Goal: Task Accomplishment & Management: Use online tool/utility

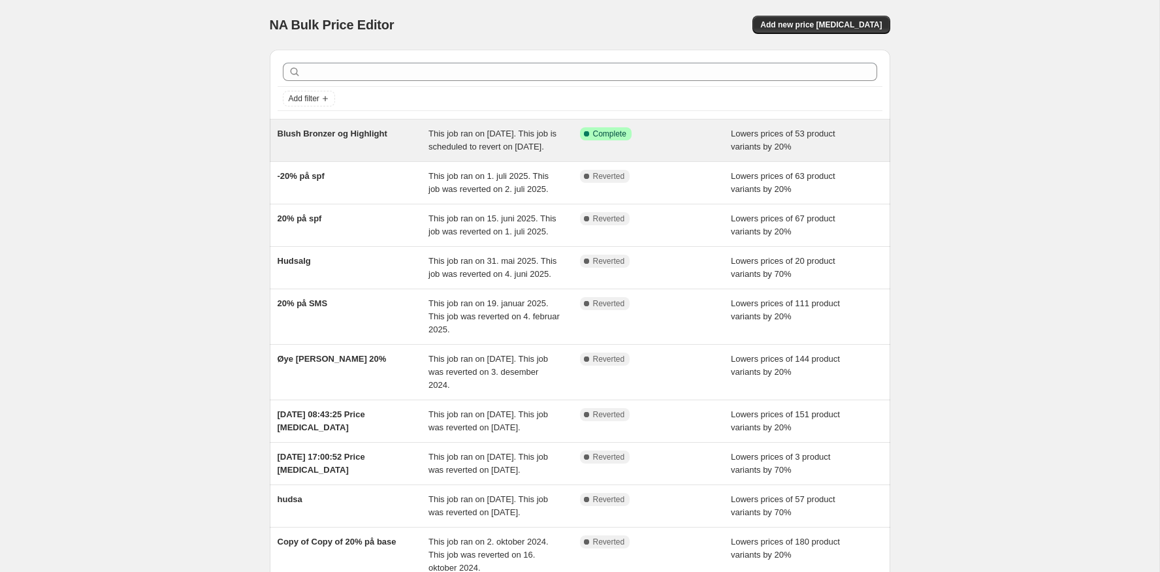
click at [419, 148] on div "Blush Bronzer og Highlight" at bounding box center [354, 140] width 152 height 26
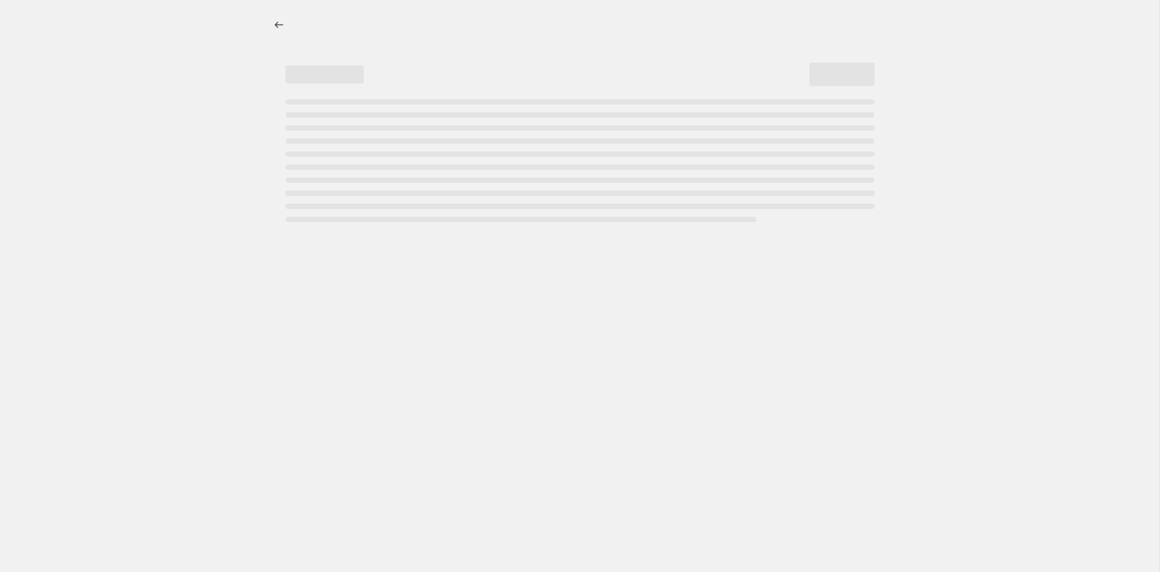
select select "percentage"
select select "collection"
